Goal: Check status: Check status

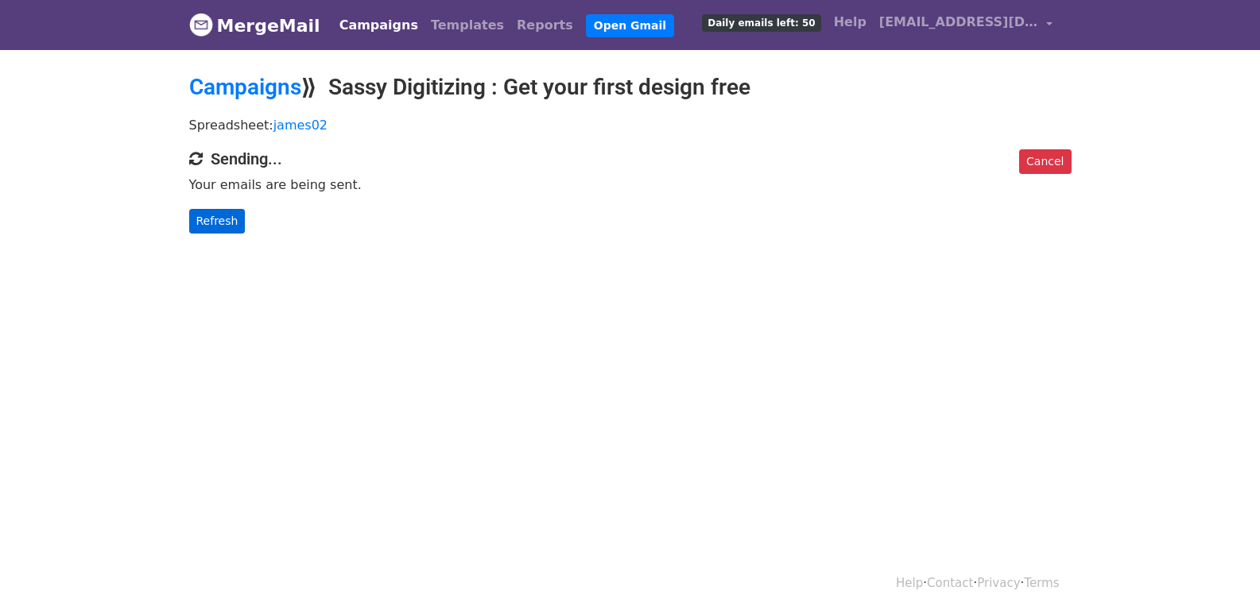
click at [240, 225] on p "Refresh" at bounding box center [630, 221] width 882 height 25
click at [234, 219] on link "Refresh" at bounding box center [217, 221] width 56 height 25
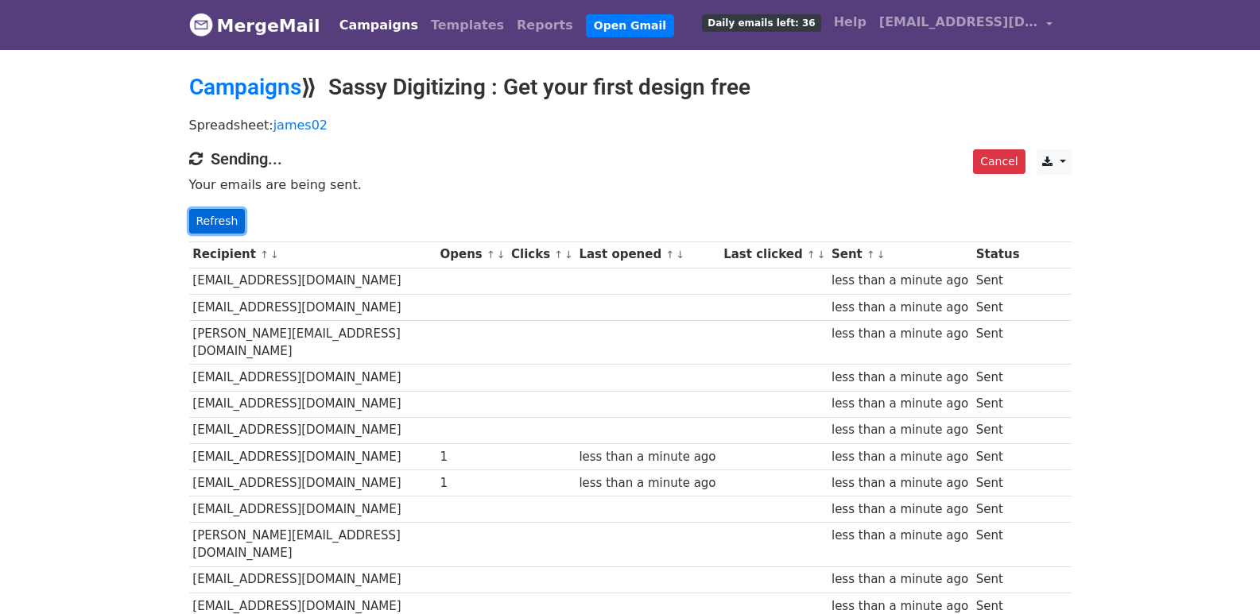
click at [203, 215] on link "Refresh" at bounding box center [217, 221] width 56 height 25
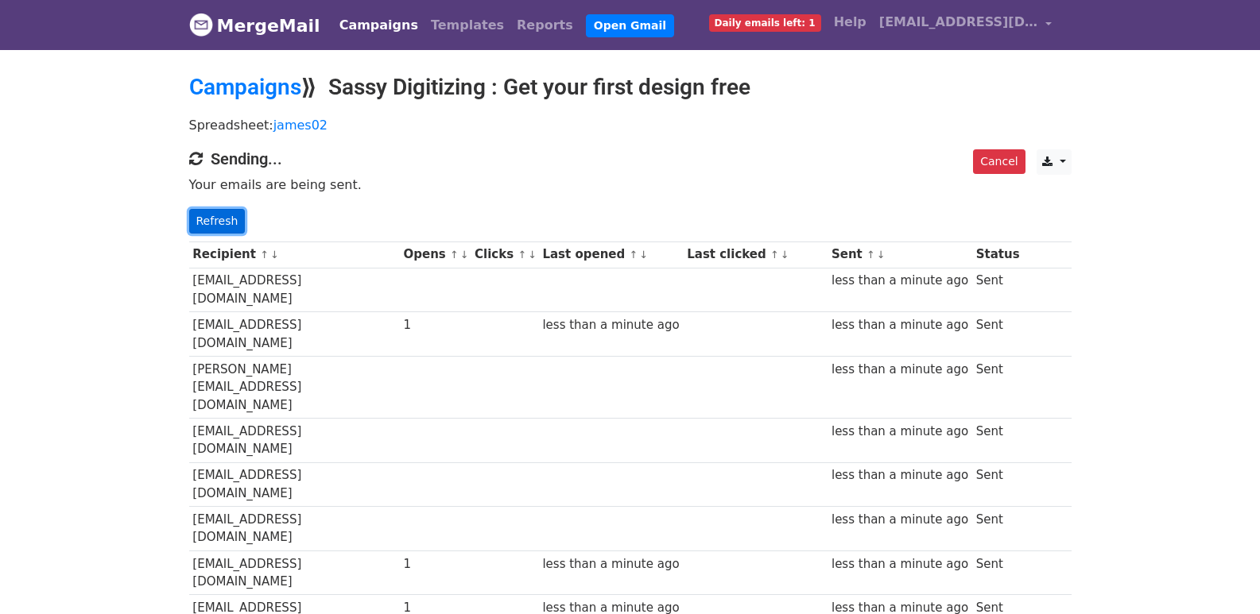
click at [226, 219] on link "Refresh" at bounding box center [217, 221] width 56 height 25
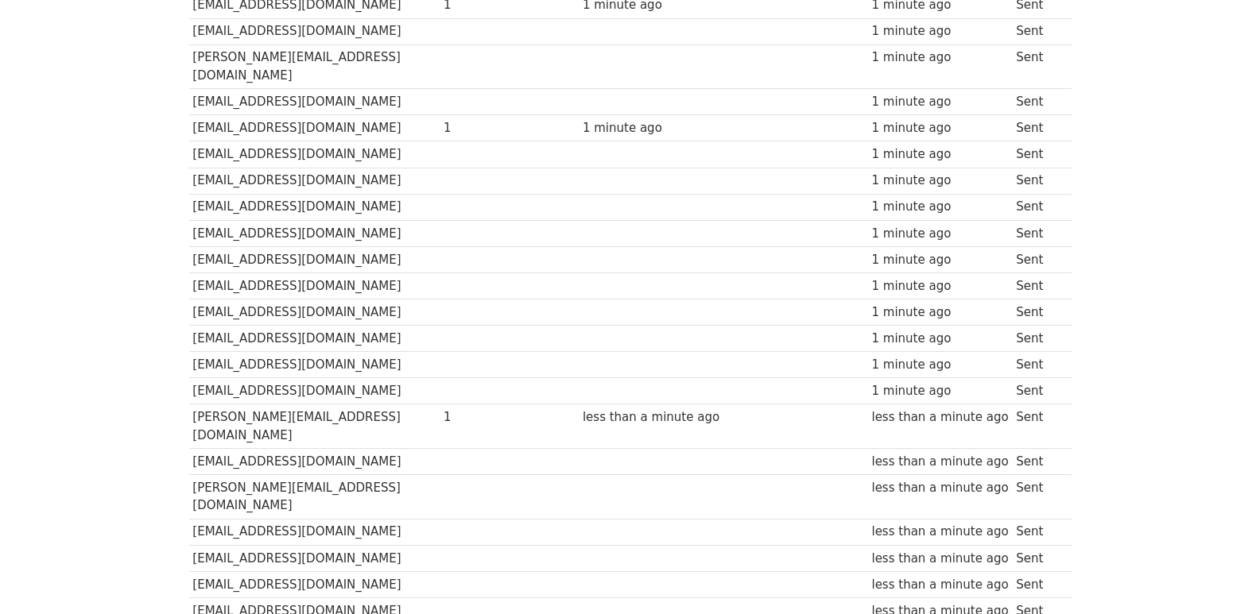
scroll to position [1106, 0]
